Goal: Find specific page/section

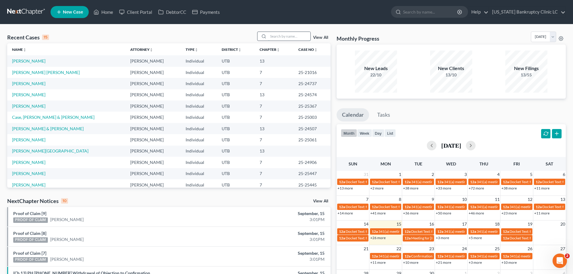
click at [277, 36] on input "search" at bounding box center [289, 36] width 42 height 9
type input "bastron"
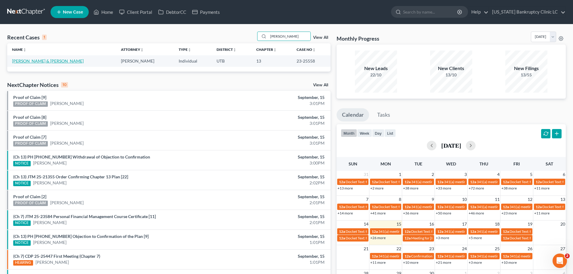
click at [53, 61] on link "[PERSON_NAME] & [PERSON_NAME]" at bounding box center [48, 60] width 72 height 5
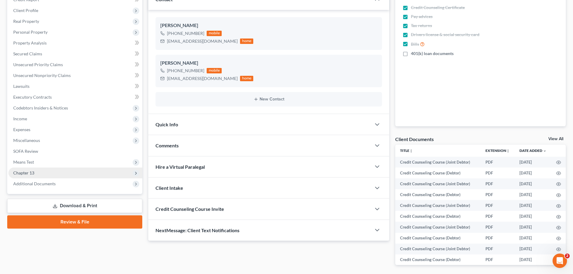
scroll to position [90, 0]
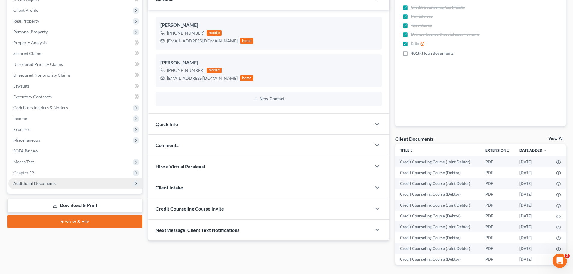
click at [62, 186] on span "Additional Documents" at bounding box center [75, 183] width 134 height 11
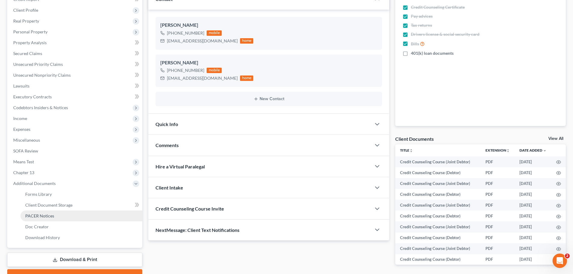
click at [58, 214] on link "PACER Notices" at bounding box center [81, 216] width 122 height 11
